Goal: Book appointment/travel/reservation

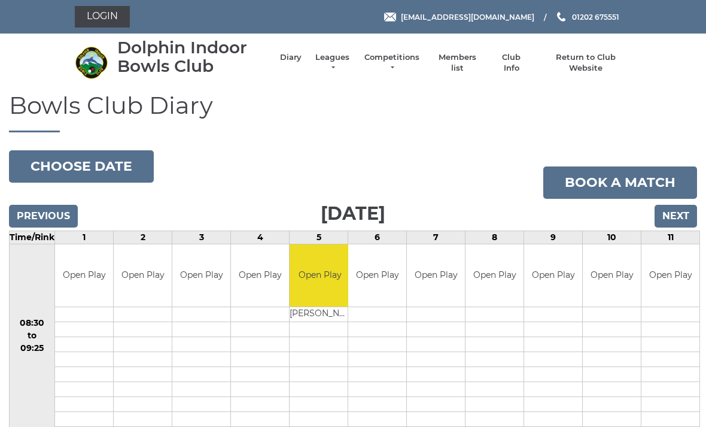
click at [684, 214] on input "Next" at bounding box center [675, 216] width 42 height 23
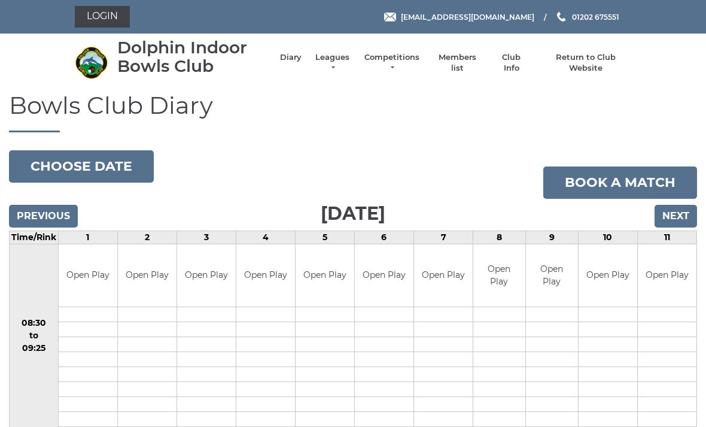
click at [57, 218] on input "Previous" at bounding box center [43, 216] width 69 height 23
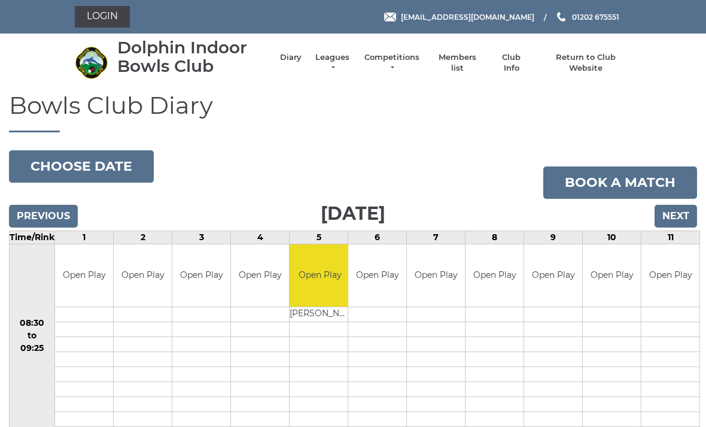
click at [689, 212] on input "Next" at bounding box center [675, 216] width 42 height 23
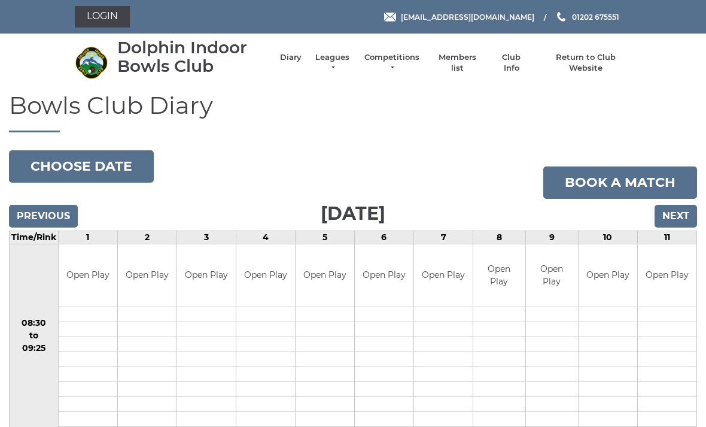
click at [675, 219] on input "Next" at bounding box center [675, 216] width 42 height 23
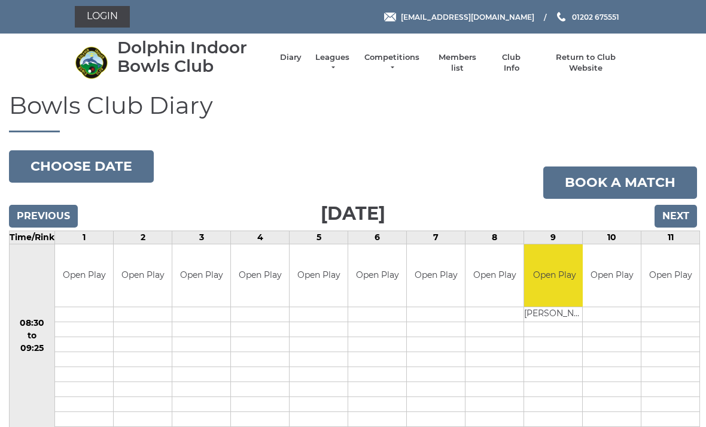
click at [680, 223] on input "Next" at bounding box center [675, 216] width 42 height 23
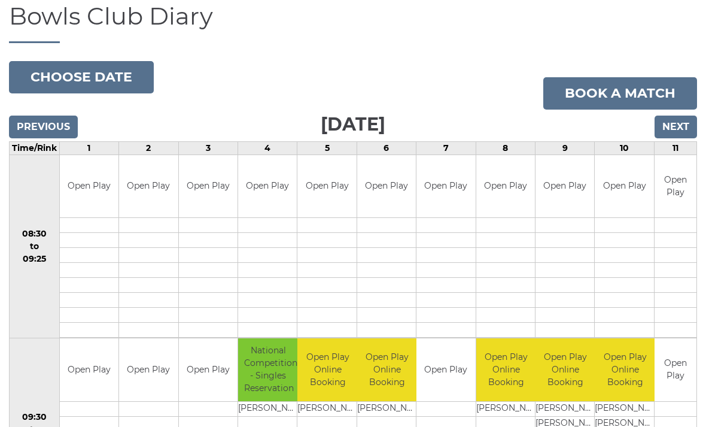
scroll to position [88, 0]
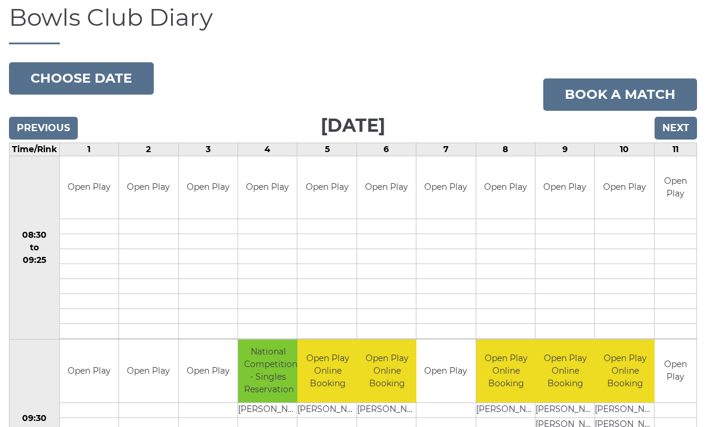
click at [31, 127] on input "Previous" at bounding box center [43, 128] width 69 height 23
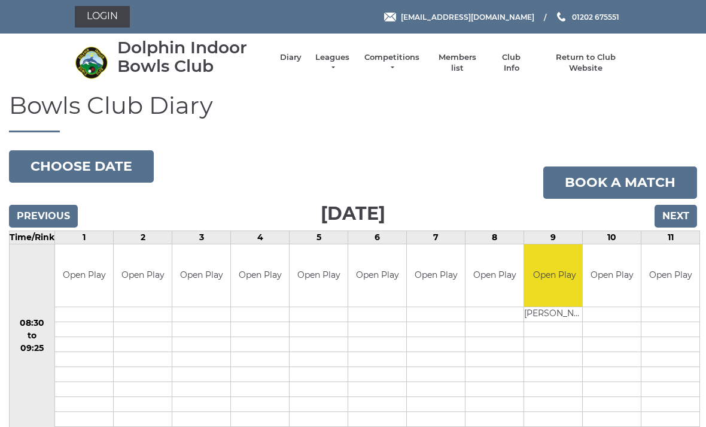
click at [48, 224] on input "Previous" at bounding box center [43, 216] width 69 height 23
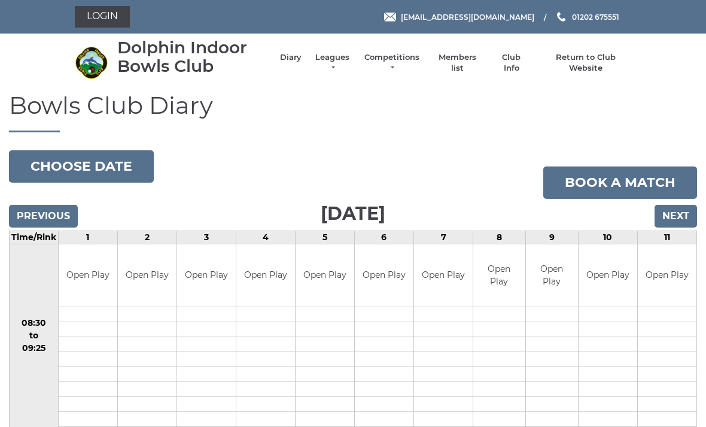
click at [659, 182] on link "Book a match" at bounding box center [620, 182] width 154 height 32
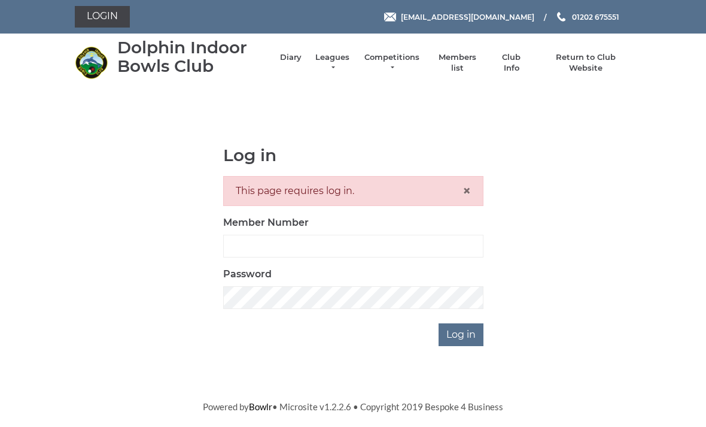
click at [583, 65] on link "Return to Club Website" at bounding box center [586, 63] width 90 height 22
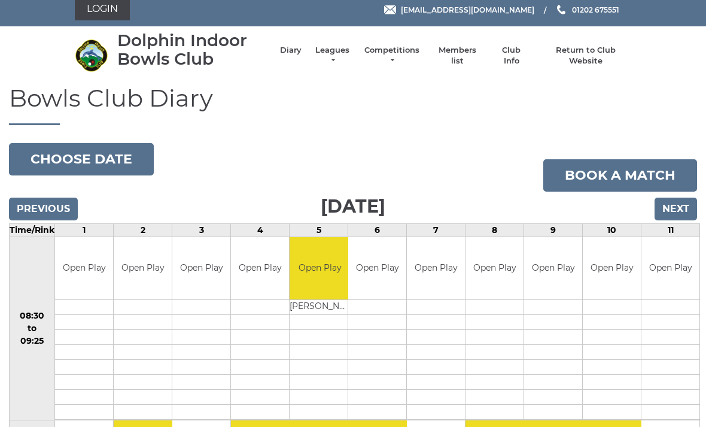
scroll to position [8, 0]
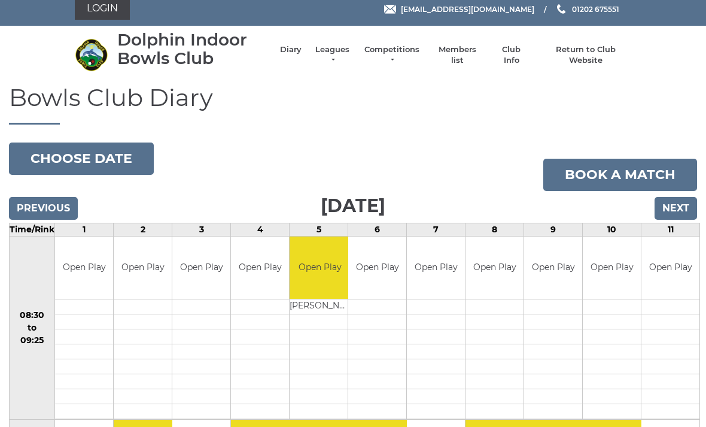
click at [683, 209] on input "Next" at bounding box center [675, 208] width 42 height 23
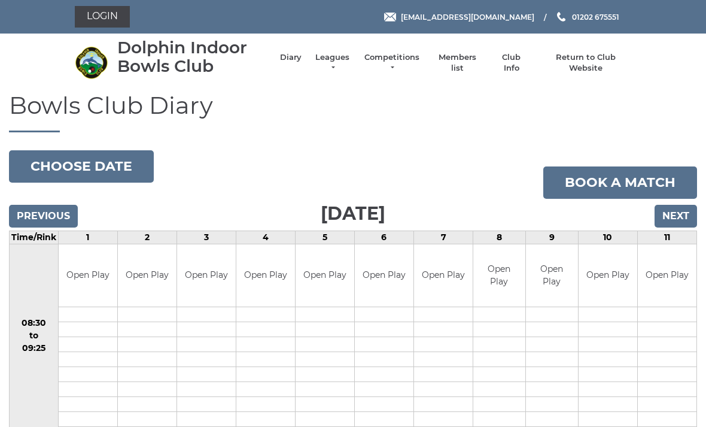
click at [680, 216] on input "Next" at bounding box center [675, 216] width 42 height 23
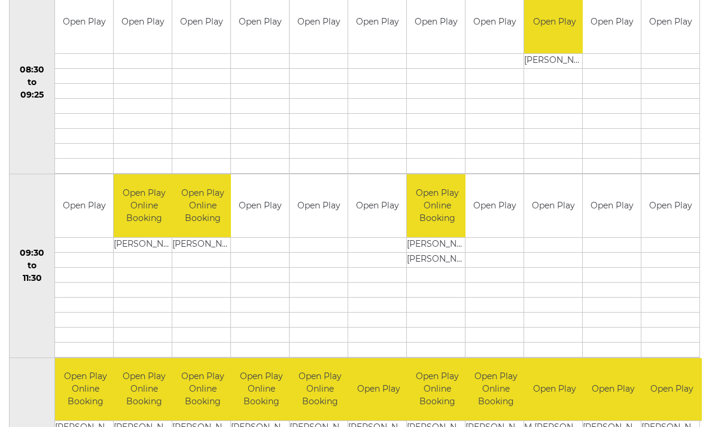
scroll to position [251, 0]
